Goal: Complete application form: Complete application form

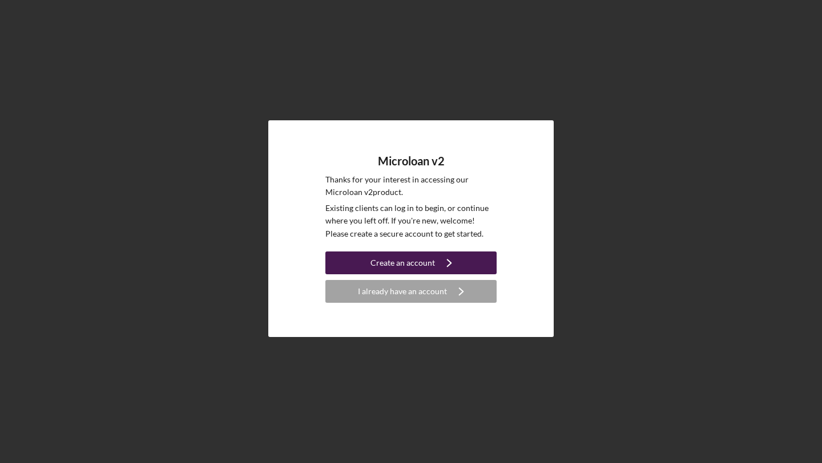
click at [423, 265] on div "Create an account" at bounding box center [402, 263] width 64 height 23
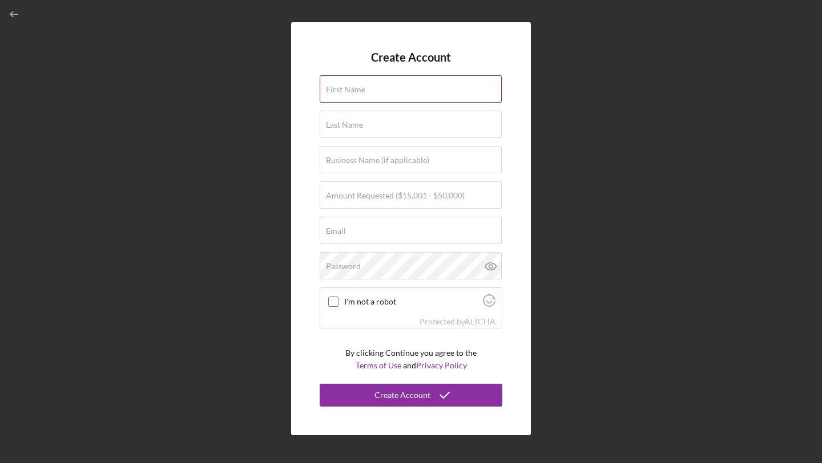
click at [395, 92] on input "First Name" at bounding box center [411, 88] width 182 height 27
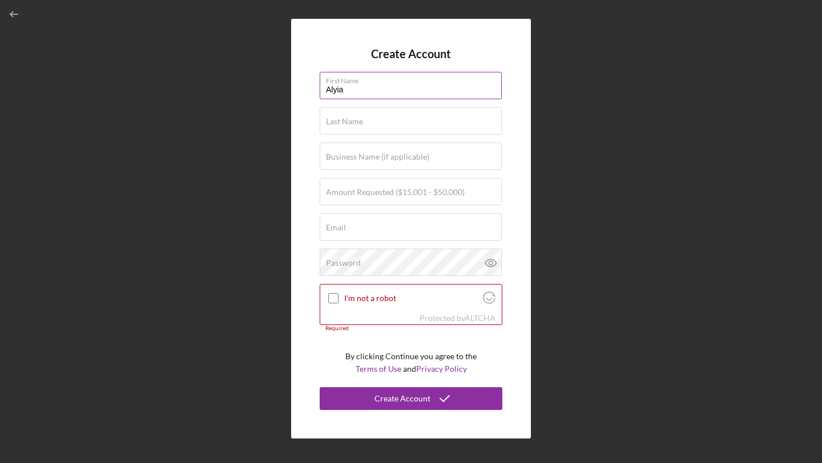
type input "Alyia"
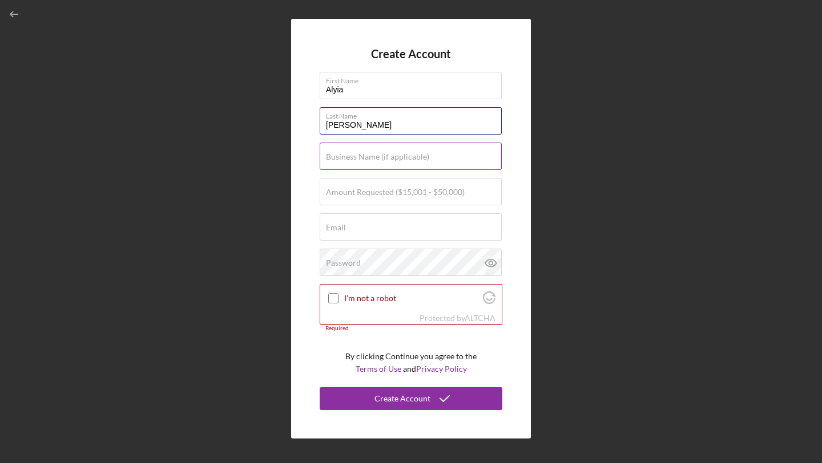
type input "[PERSON_NAME]"
click at [387, 161] on label "Business Name (if applicable)" at bounding box center [377, 156] width 103 height 9
click at [387, 161] on input "Business Name (if applicable)" at bounding box center [411, 156] width 182 height 27
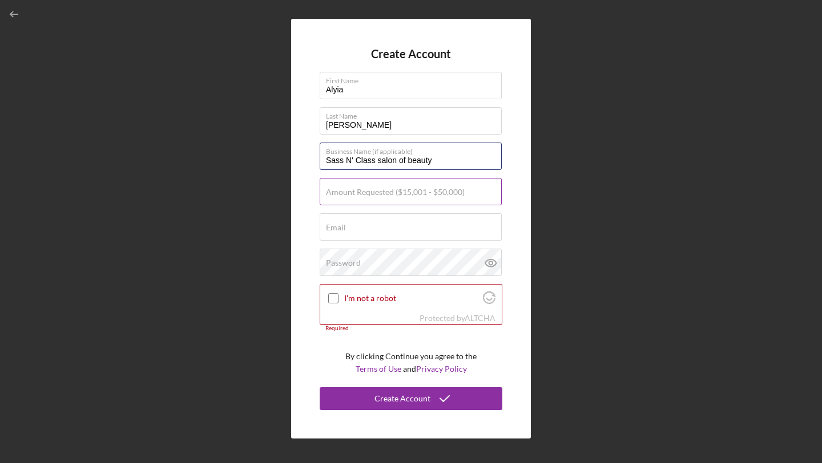
type input "Sass N' Class salon of beauty"
click at [370, 194] on label "Amount Requested ($15,001 - $50,000)" at bounding box center [395, 192] width 139 height 9
click at [370, 194] on input "Amount Requested ($15,001 - $50,000)" at bounding box center [411, 191] width 182 height 27
type input "$3"
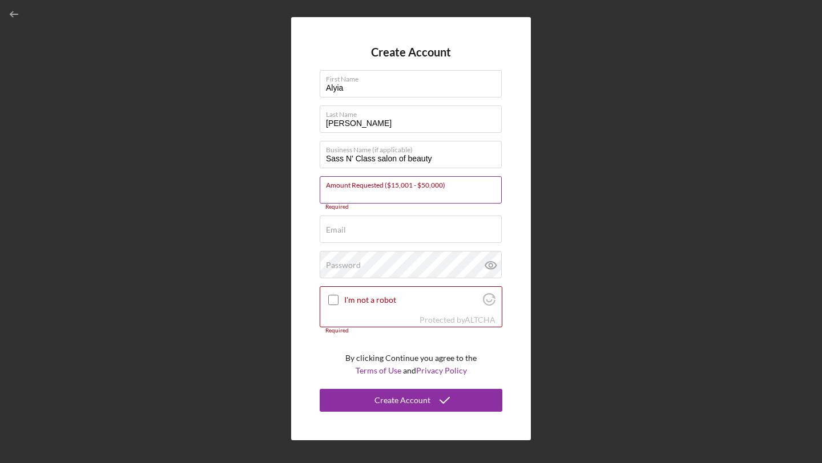
click at [353, 190] on input "Amount Requested ($15,001 - $50,000)" at bounding box center [411, 189] width 182 height 27
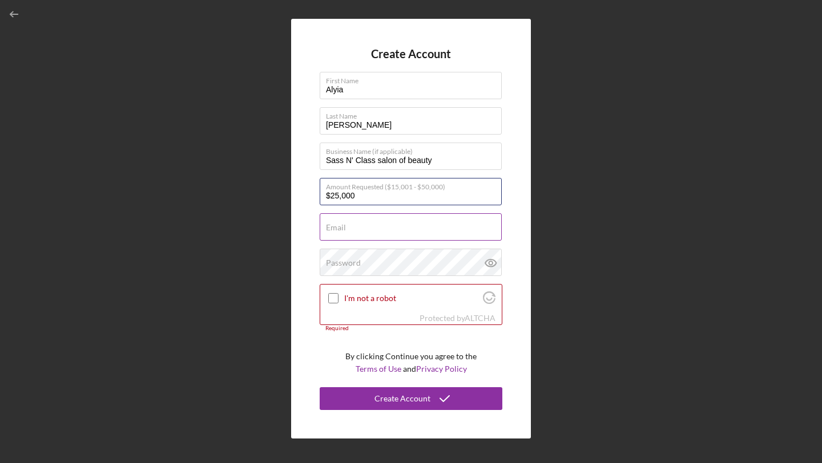
type input "$25,000"
click at [378, 223] on div "Email Required" at bounding box center [411, 227] width 183 height 29
type input "[EMAIL_ADDRESS][DOMAIN_NAME]"
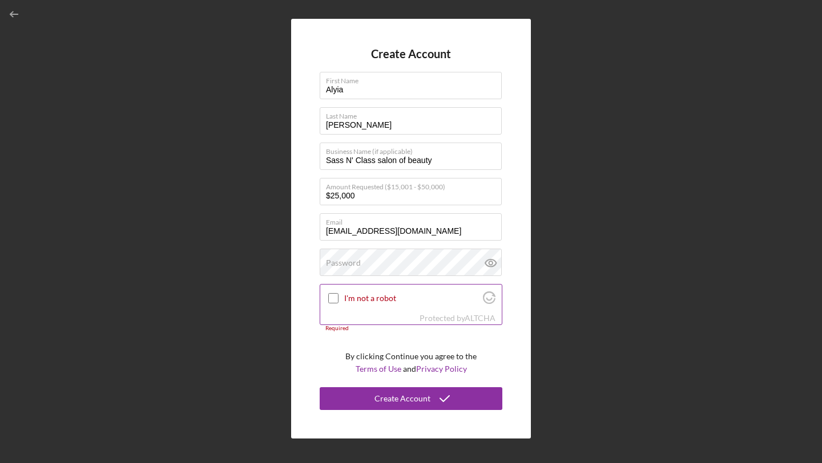
click at [334, 301] on input "I'm not a robot" at bounding box center [333, 298] width 10 height 10
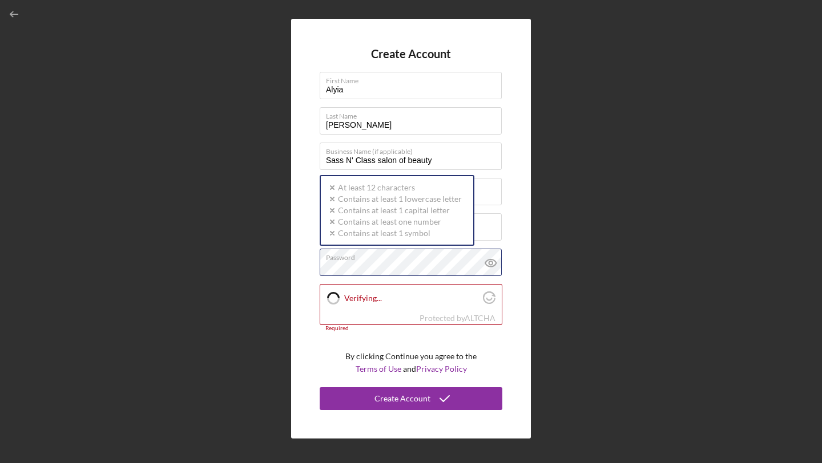
checkbox input "true"
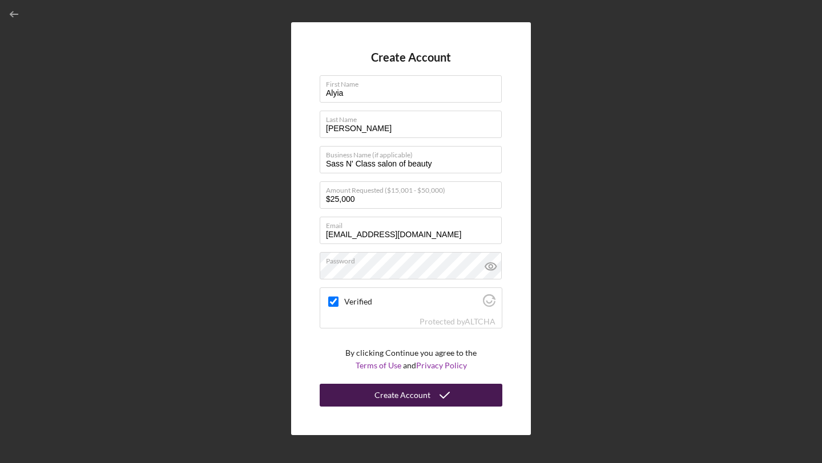
click at [413, 391] on div "Create Account" at bounding box center [402, 395] width 56 height 23
